Goal: Task Accomplishment & Management: Complete application form

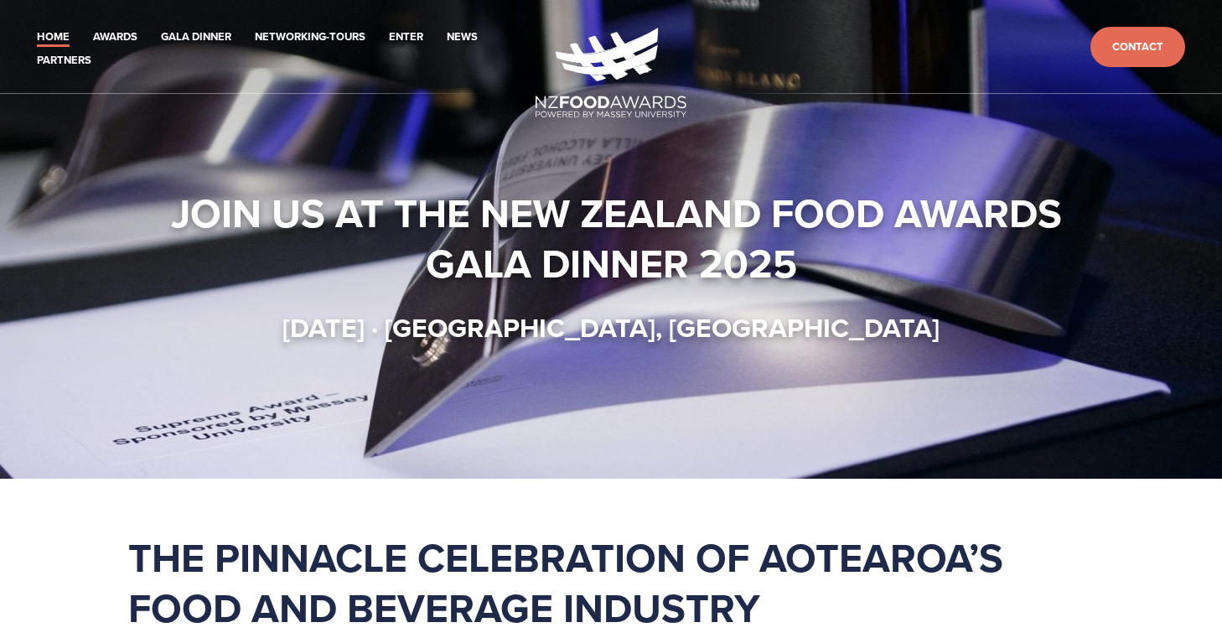
scroll to position [1688, 0]
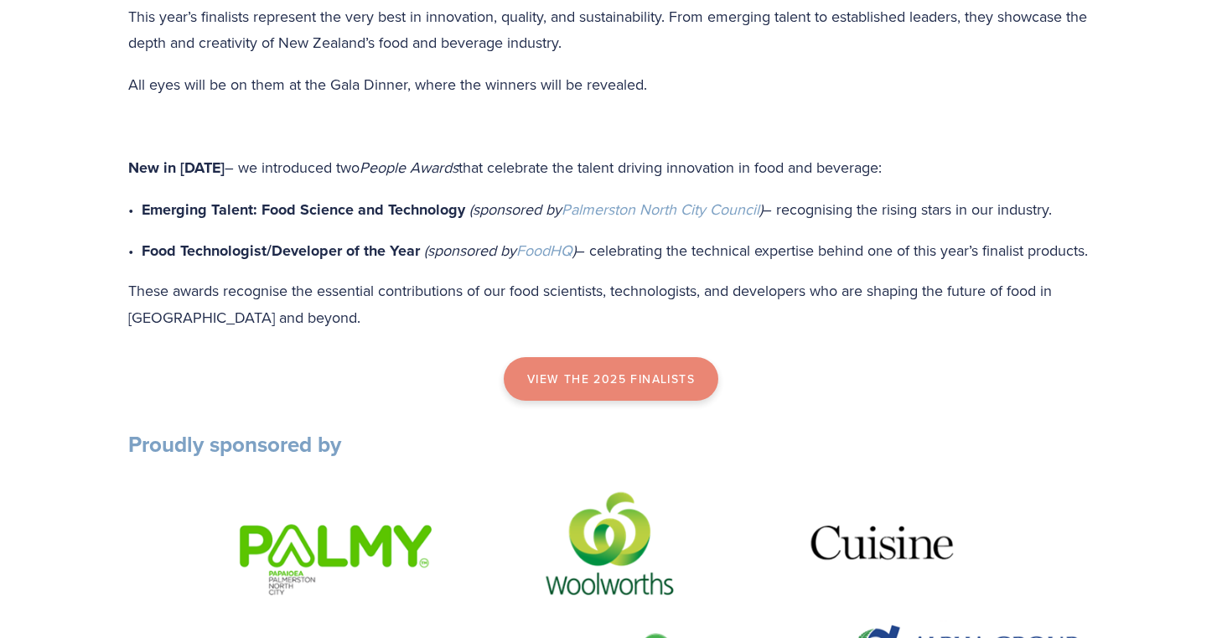
click at [643, 400] on link "view the 2025 finalists" at bounding box center [611, 379] width 214 height 44
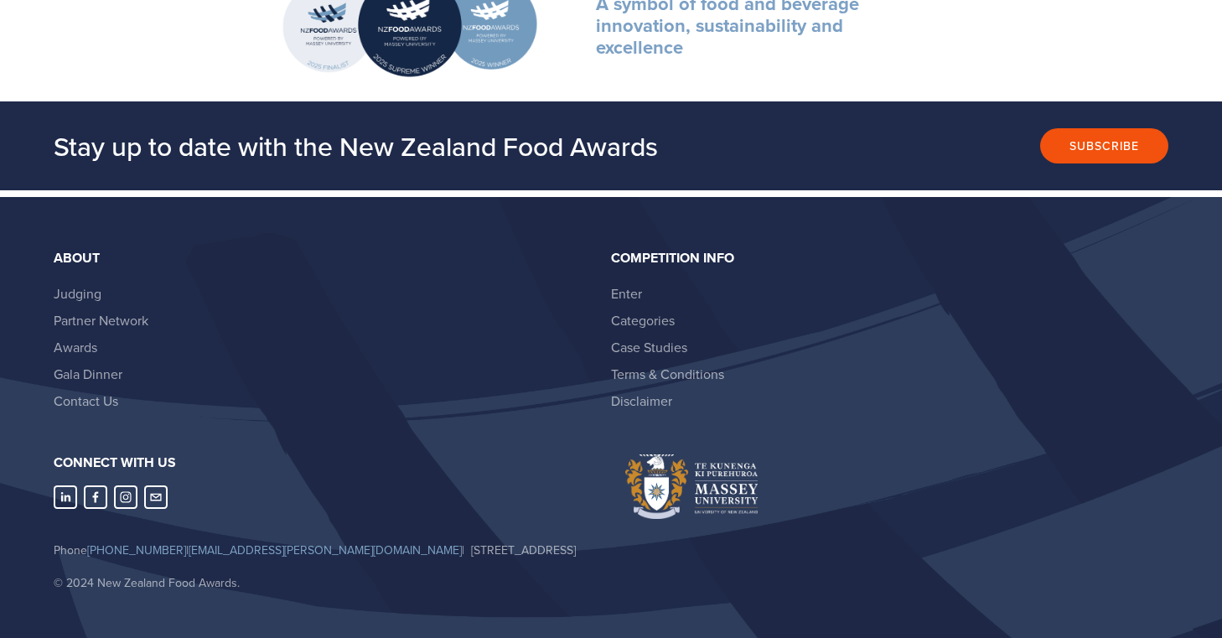
scroll to position [3185, 0]
click at [632, 285] on link "Enter" at bounding box center [626, 294] width 31 height 18
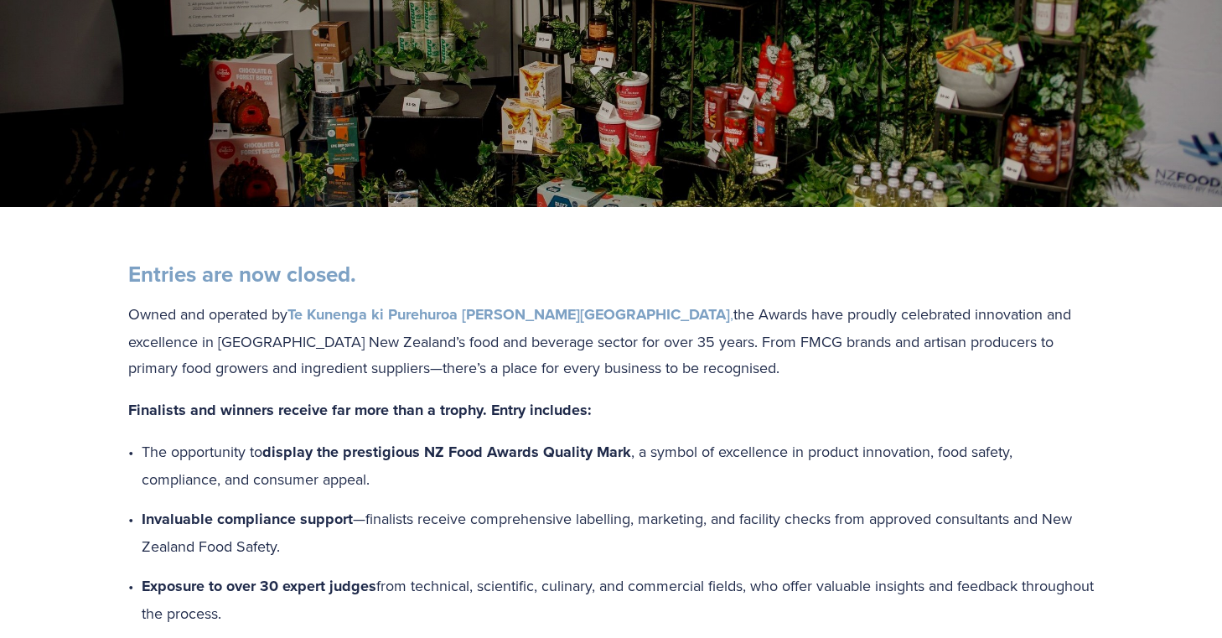
scroll to position [370, 0]
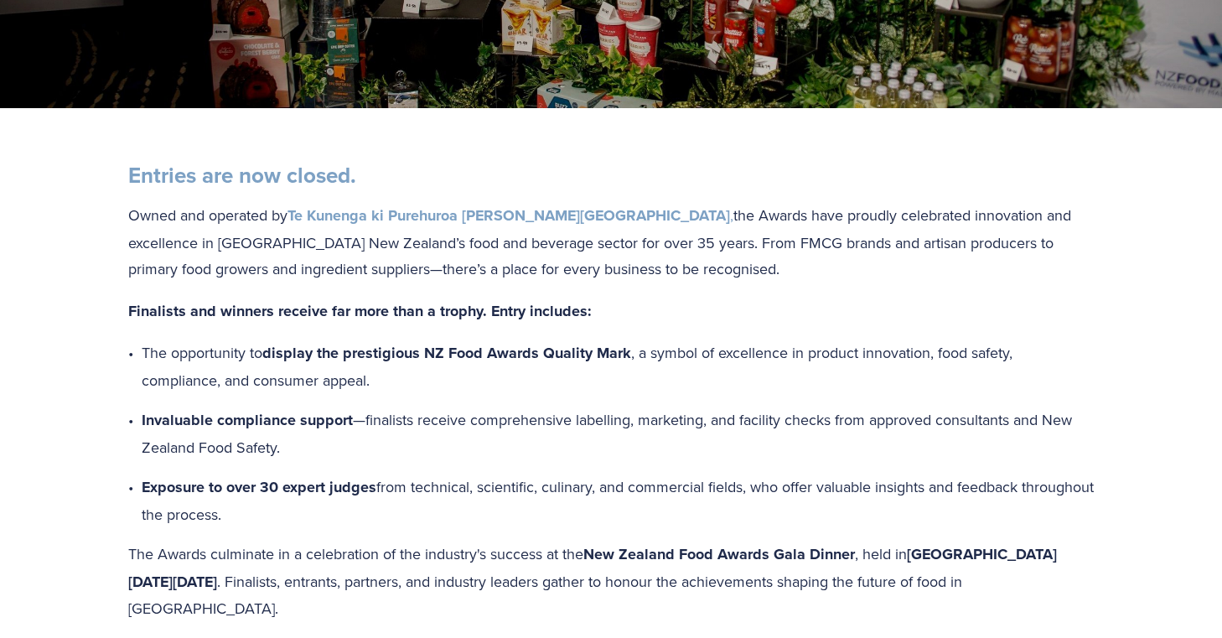
drag, startPoint x: 436, startPoint y: 354, endPoint x: 431, endPoint y: 384, distance: 30.5
click at [431, 384] on p "The opportunity to display the prestigious NZ Food Awards Quality Mark , a symb…" at bounding box center [618, 366] width 952 height 54
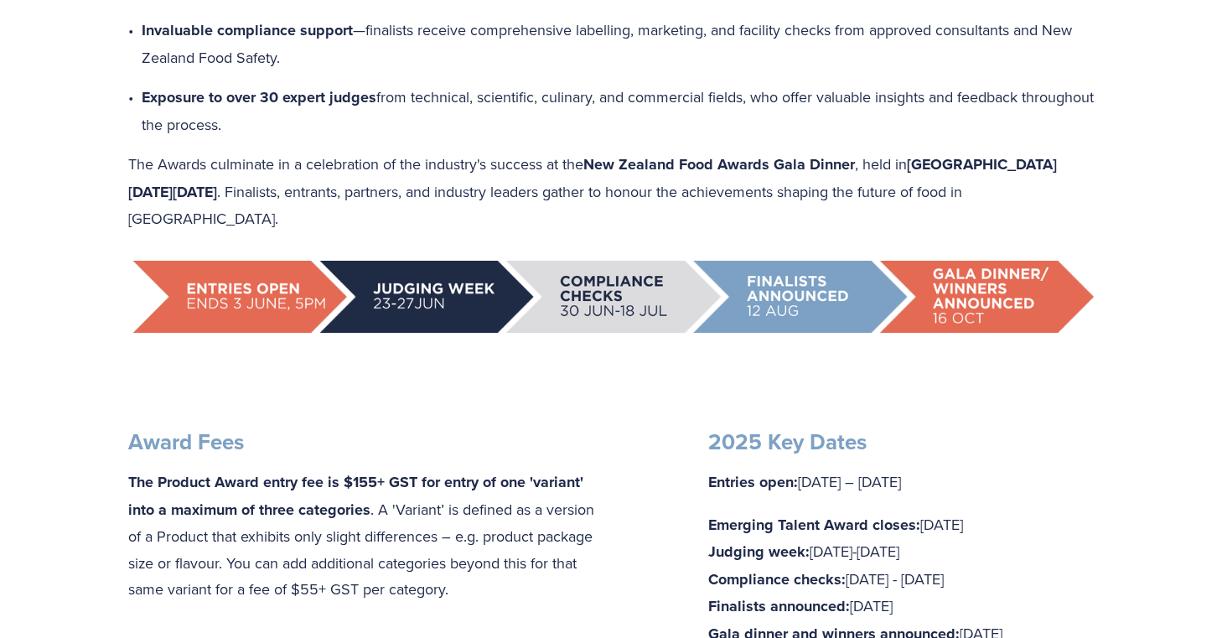
scroll to position [769, 0]
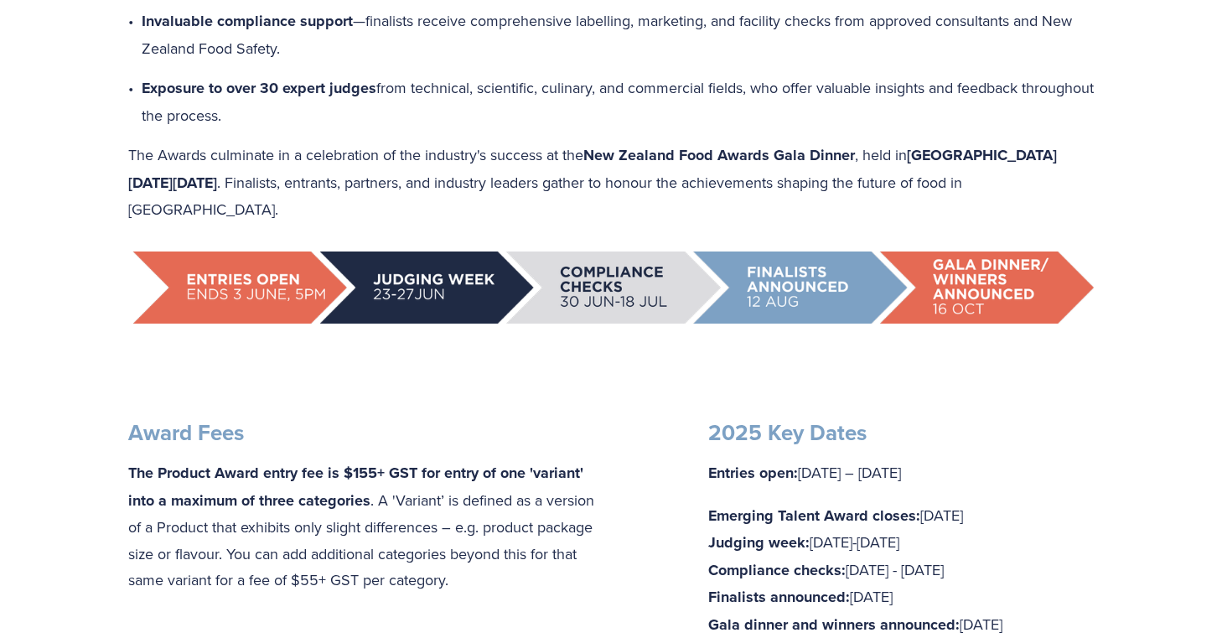
drag, startPoint x: 318, startPoint y: 462, endPoint x: 357, endPoint y: 585, distance: 128.5
click at [357, 587] on div "Award Fees The Product Award entry fee is $155+ GST for entry of one 'variant' …" at bounding box center [362, 506] width 497 height 203
click at [357, 585] on div "Award Fees The Product Award entry fee is $155+ GST for entry of one 'variant' …" at bounding box center [362, 506] width 497 height 203
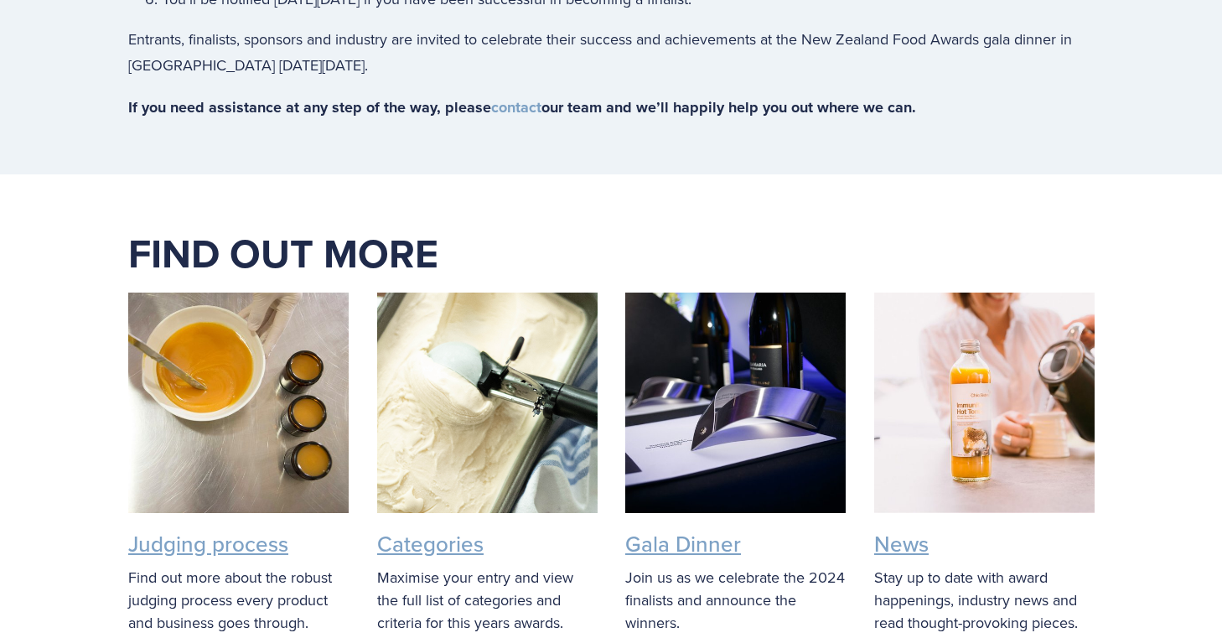
scroll to position [2137, 0]
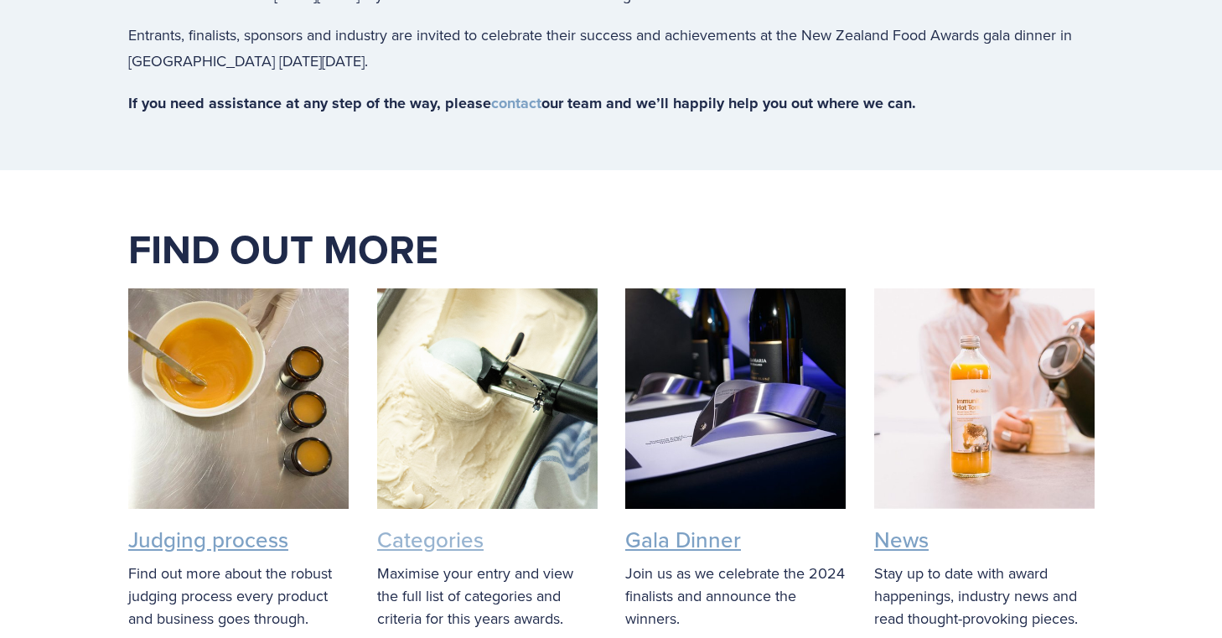
click at [443, 524] on link "Categories" at bounding box center [430, 539] width 106 height 31
